Goal: Information Seeking & Learning: Learn about a topic

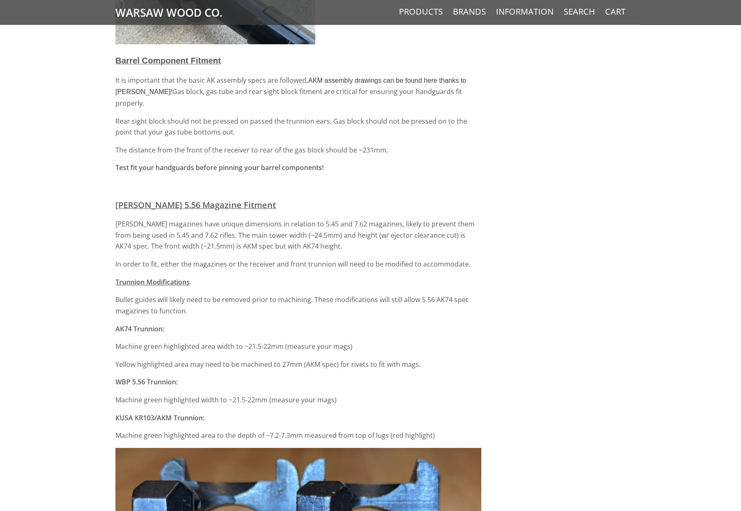
scroll to position [1899, 0]
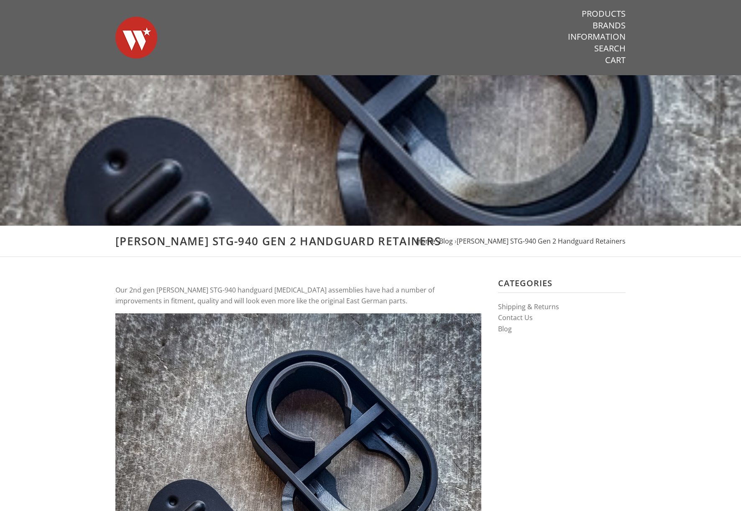
click at [435, 241] on span "Home" at bounding box center [425, 241] width 19 height 9
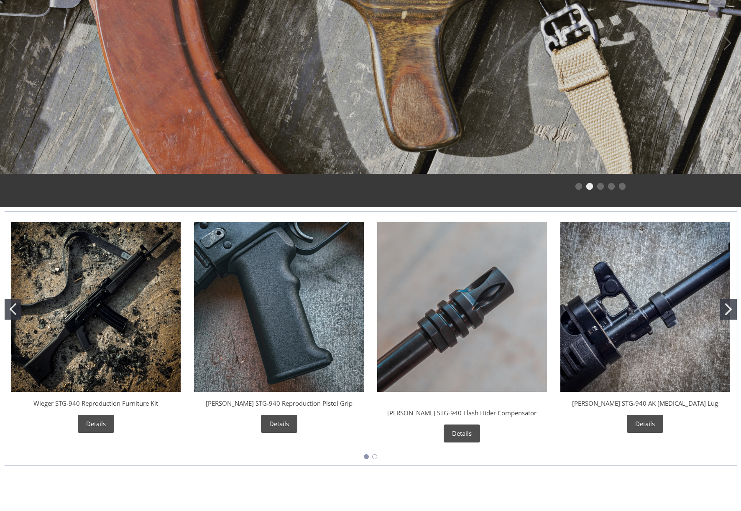
scroll to position [173, 0]
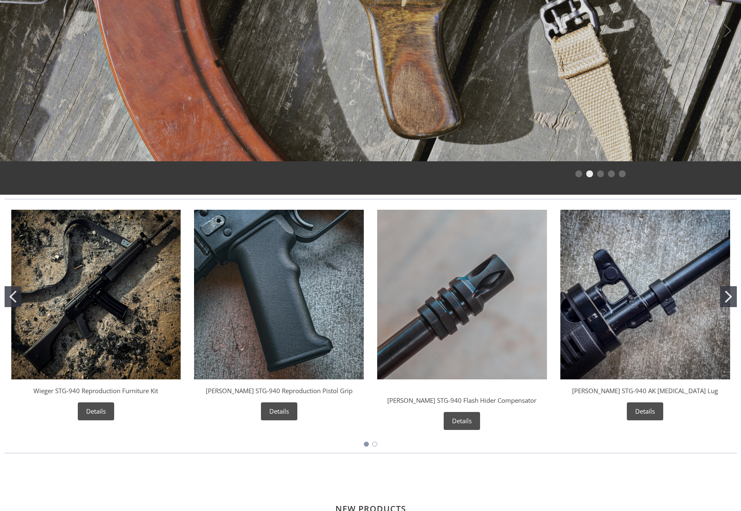
click at [728, 295] on icon "Go to slide 2" at bounding box center [728, 297] width 7 height 12
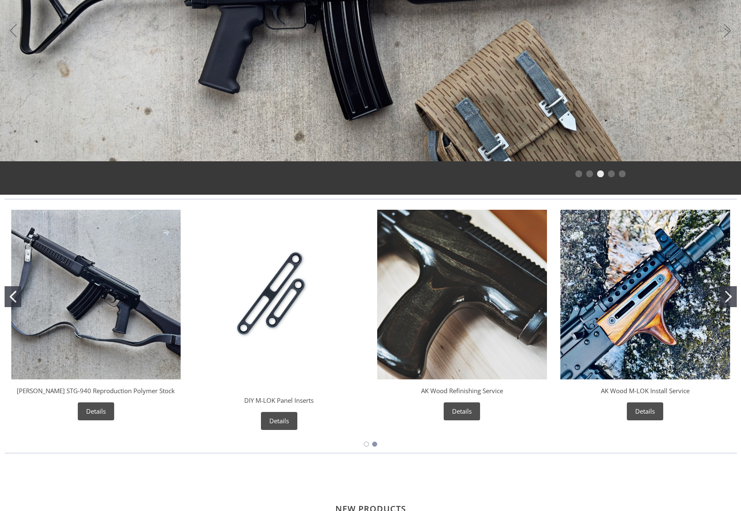
click at [728, 295] on icon "Go to slide 2" at bounding box center [728, 297] width 7 height 12
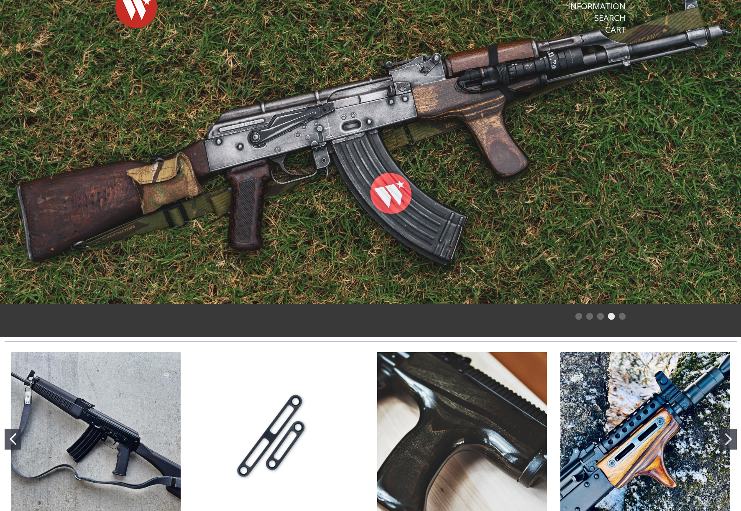
scroll to position [0, 0]
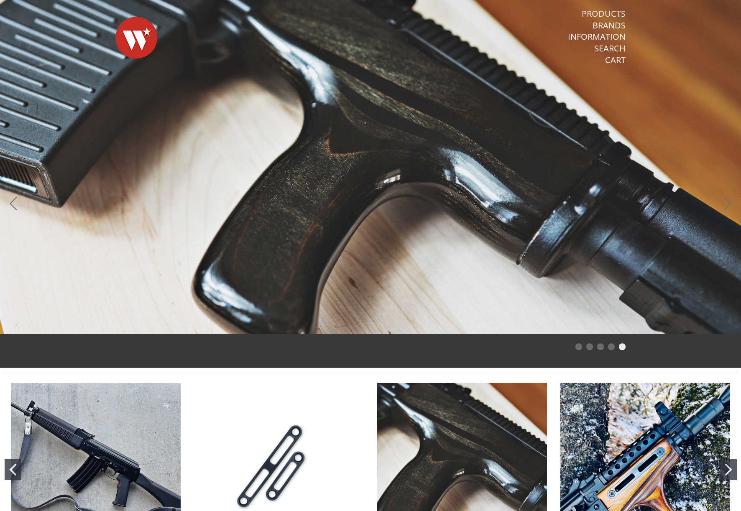
click at [610, 13] on link "Products" at bounding box center [603, 13] width 44 height 11
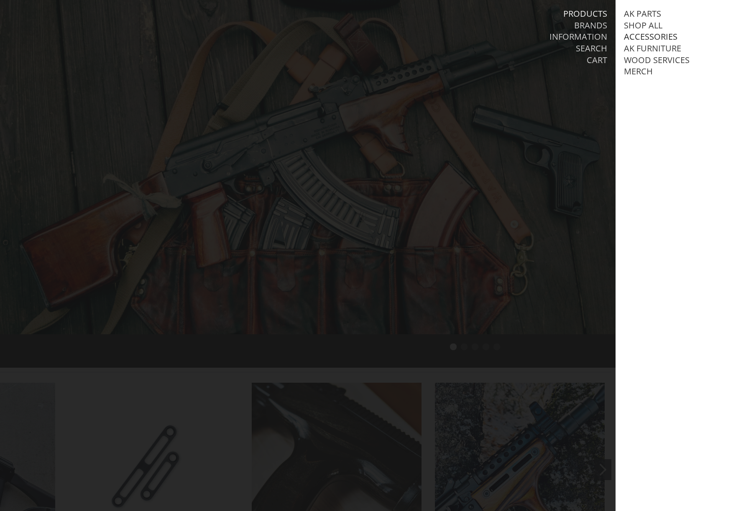
click at [651, 35] on link "Accessories" at bounding box center [650, 36] width 53 height 11
